Goal: Task Accomplishment & Management: Manage account settings

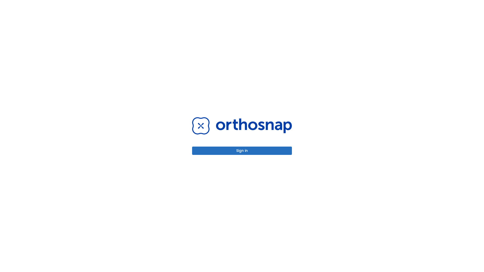
click at [242, 151] on button "Sign in" at bounding box center [242, 151] width 100 height 8
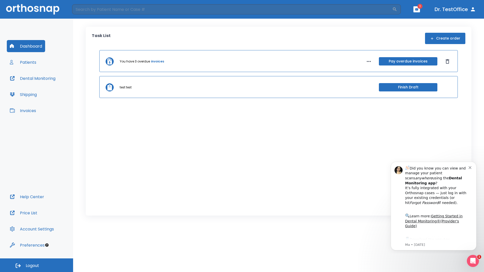
click at [37, 266] on span "Logout" at bounding box center [32, 266] width 13 height 6
